Goal: Check status: Check status

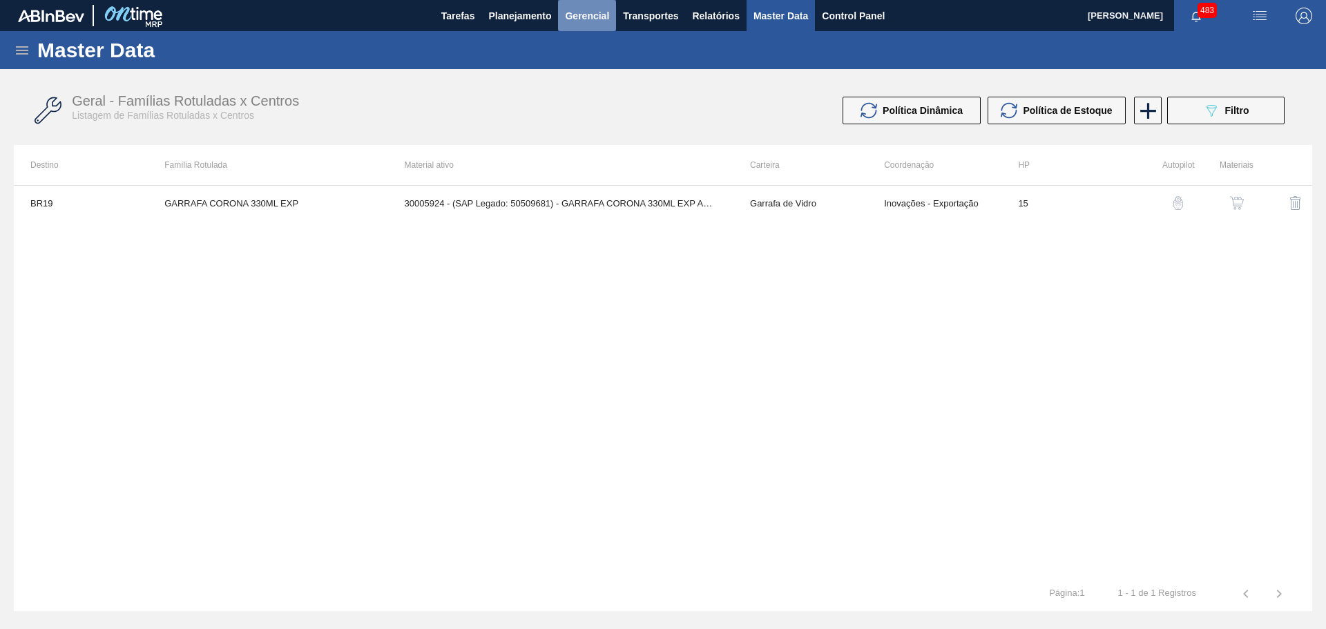
click at [577, 15] on span "Gerencial" at bounding box center [587, 16] width 44 height 17
click at [517, 17] on div at bounding box center [663, 314] width 1326 height 629
click at [518, 15] on span "Planejamento" at bounding box center [519, 16] width 63 height 17
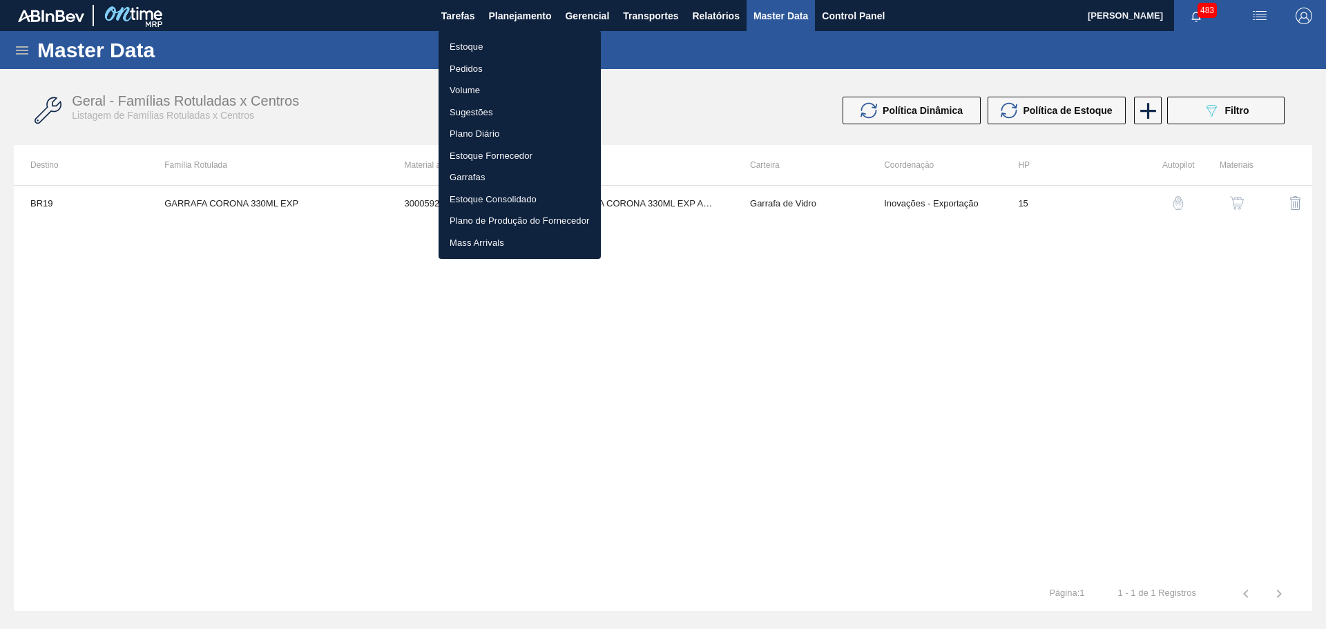
click at [477, 46] on li "Estoque" at bounding box center [520, 47] width 162 height 22
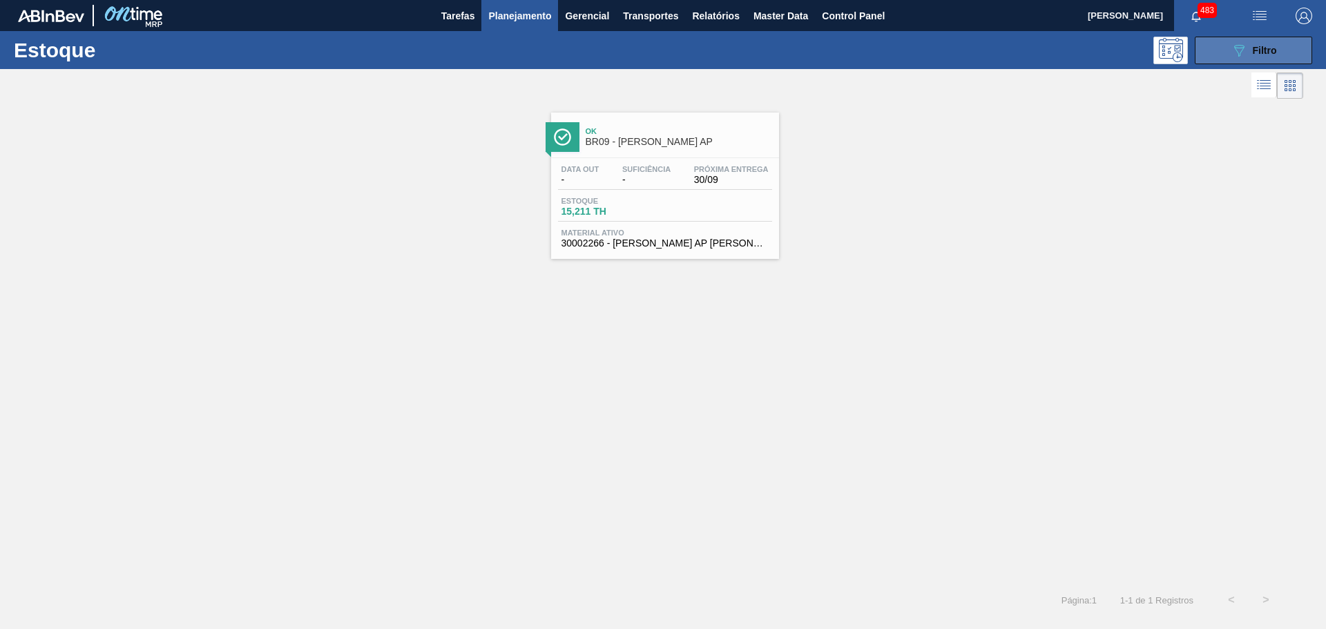
click at [1253, 39] on button "089F7B8B-B2A5-4AFE-B5C0-19BA573D28AC Filtro" at bounding box center [1253, 51] width 117 height 28
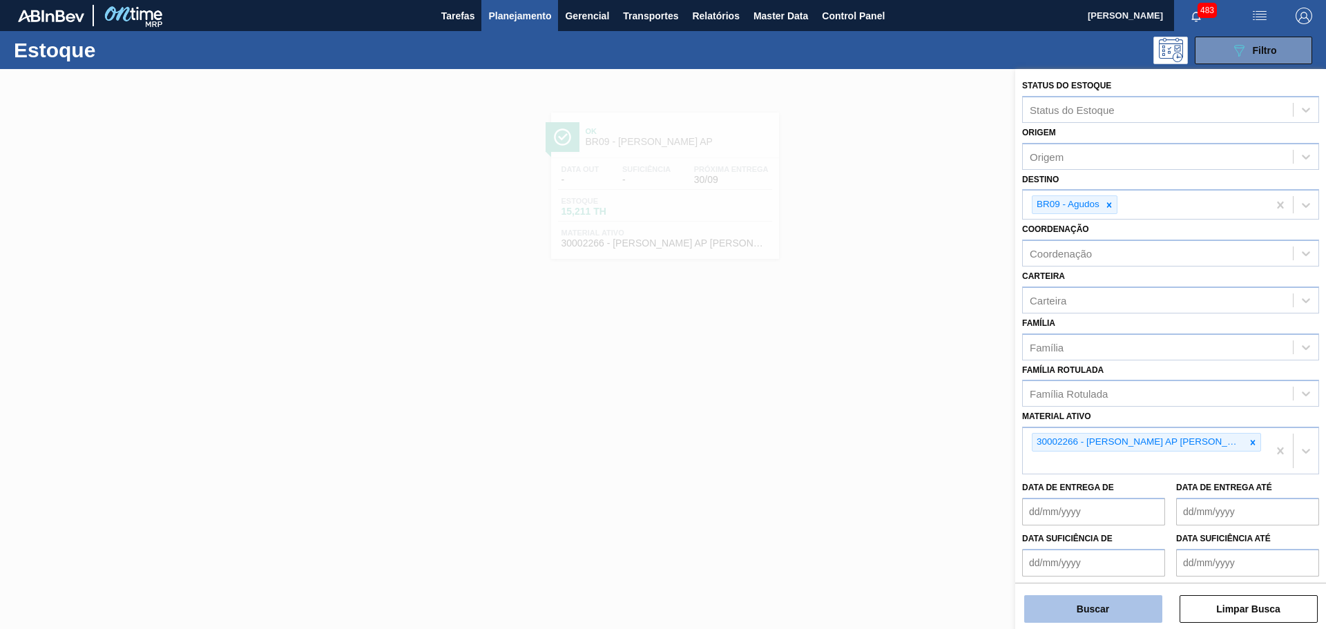
click at [1138, 614] on button "Buscar" at bounding box center [1094, 610] width 138 height 28
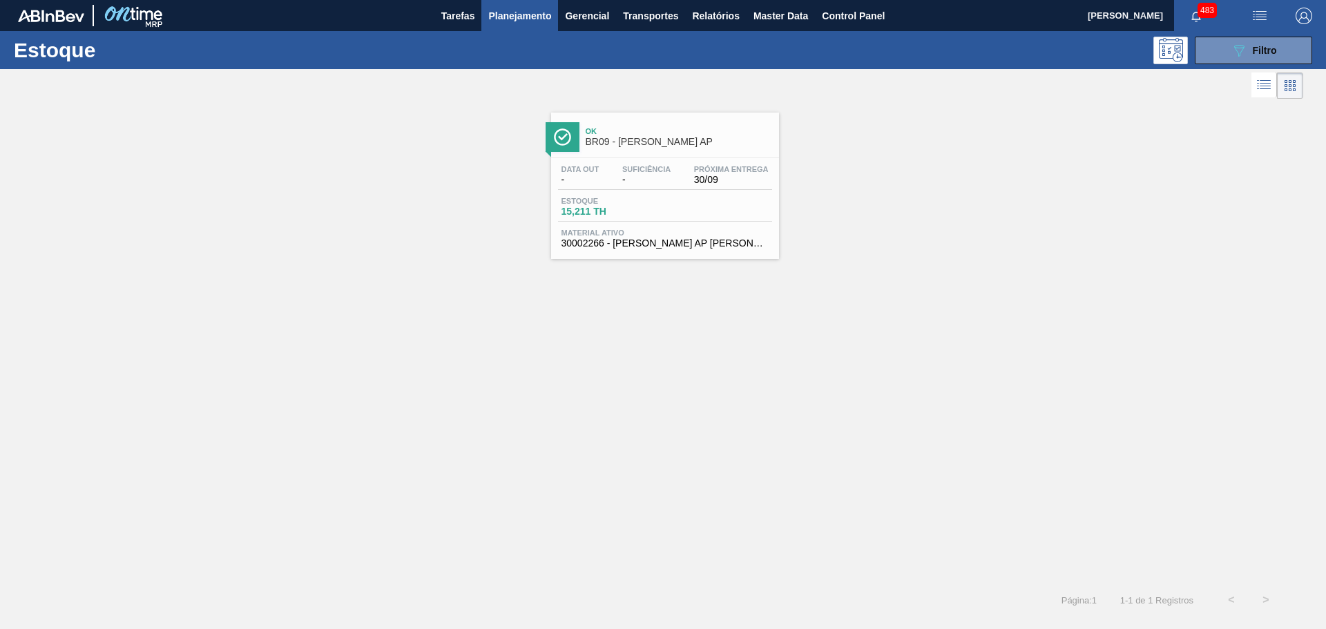
click at [643, 169] on span "Suficiência" at bounding box center [646, 169] width 48 height 8
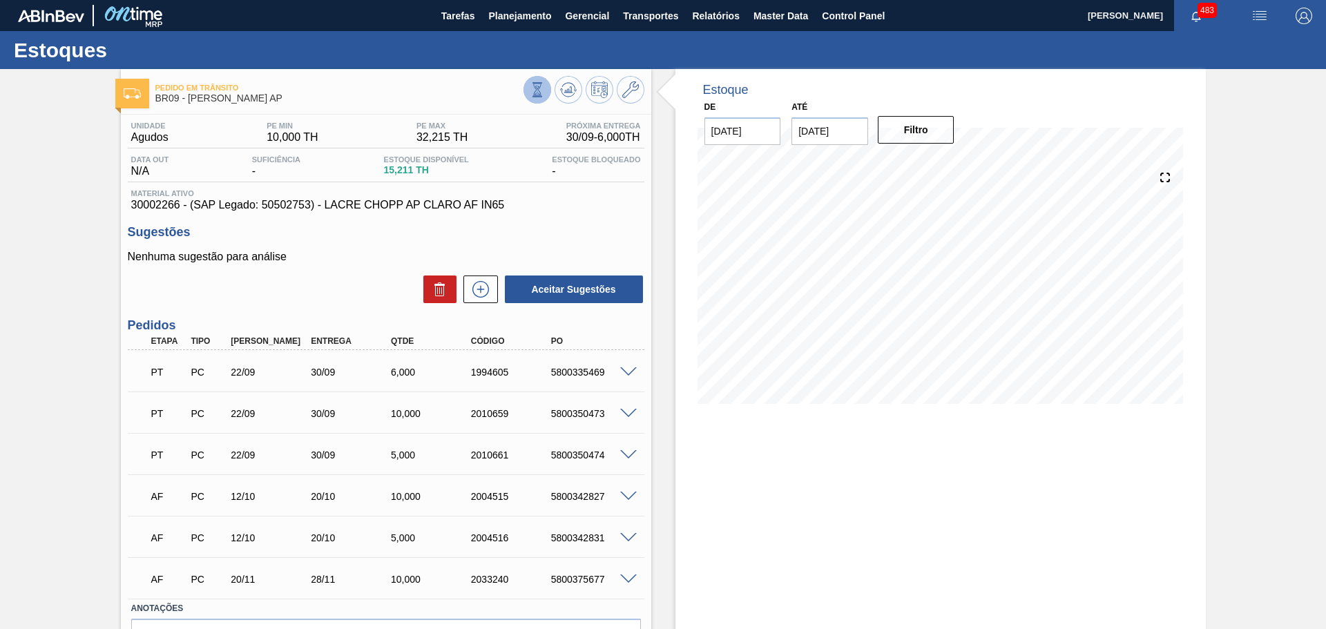
click at [531, 91] on icon at bounding box center [537, 89] width 15 height 15
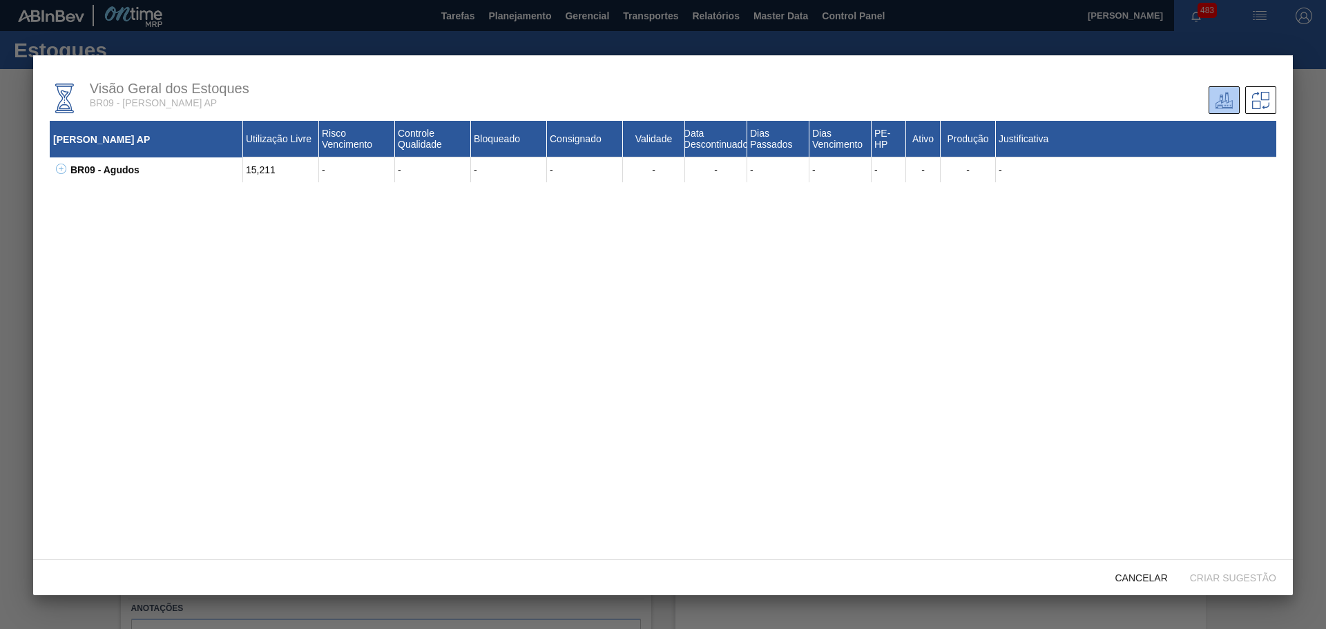
click at [60, 165] on icon at bounding box center [61, 169] width 10 height 10
click at [76, 196] on icon at bounding box center [78, 194] width 10 height 10
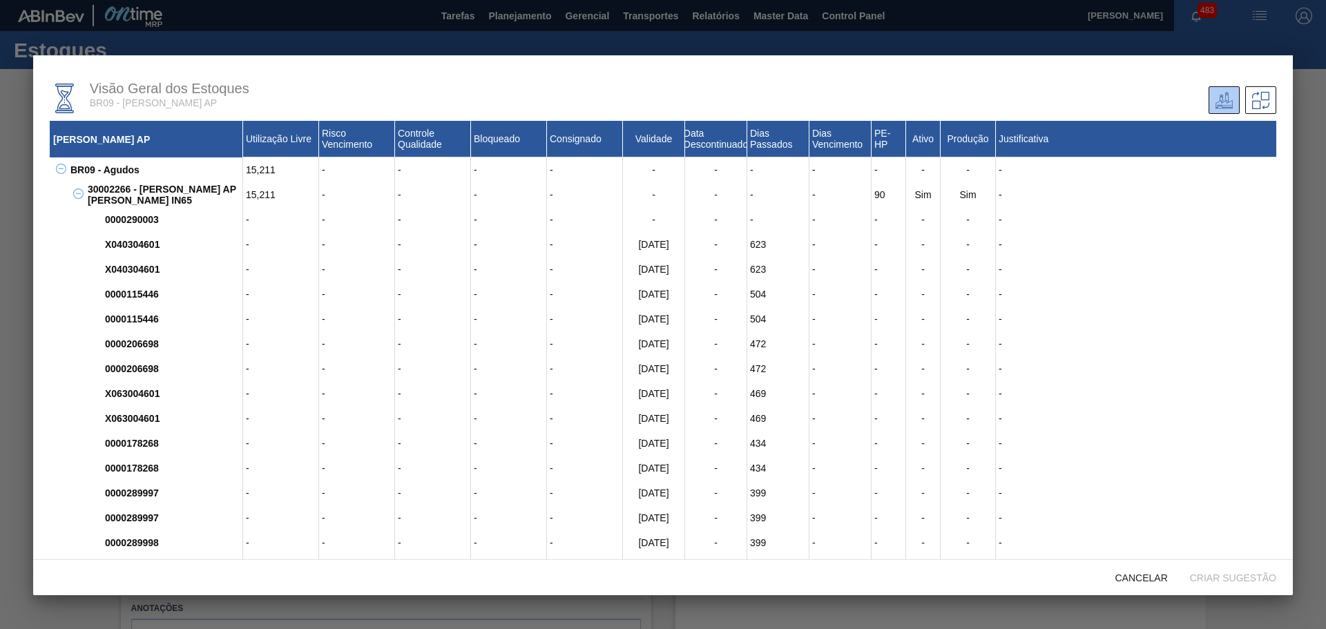
click at [79, 198] on icon at bounding box center [78, 194] width 10 height 10
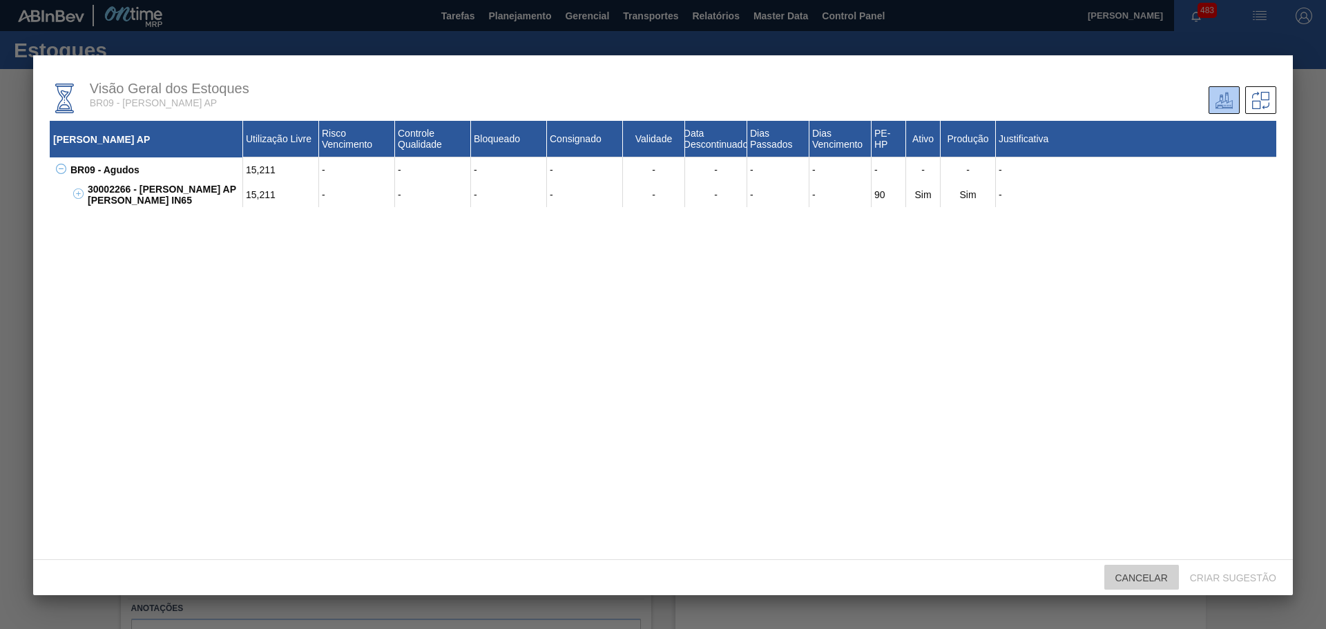
click at [1150, 577] on span "Cancelar" at bounding box center [1142, 578] width 75 height 11
